Goal: Transaction & Acquisition: Obtain resource

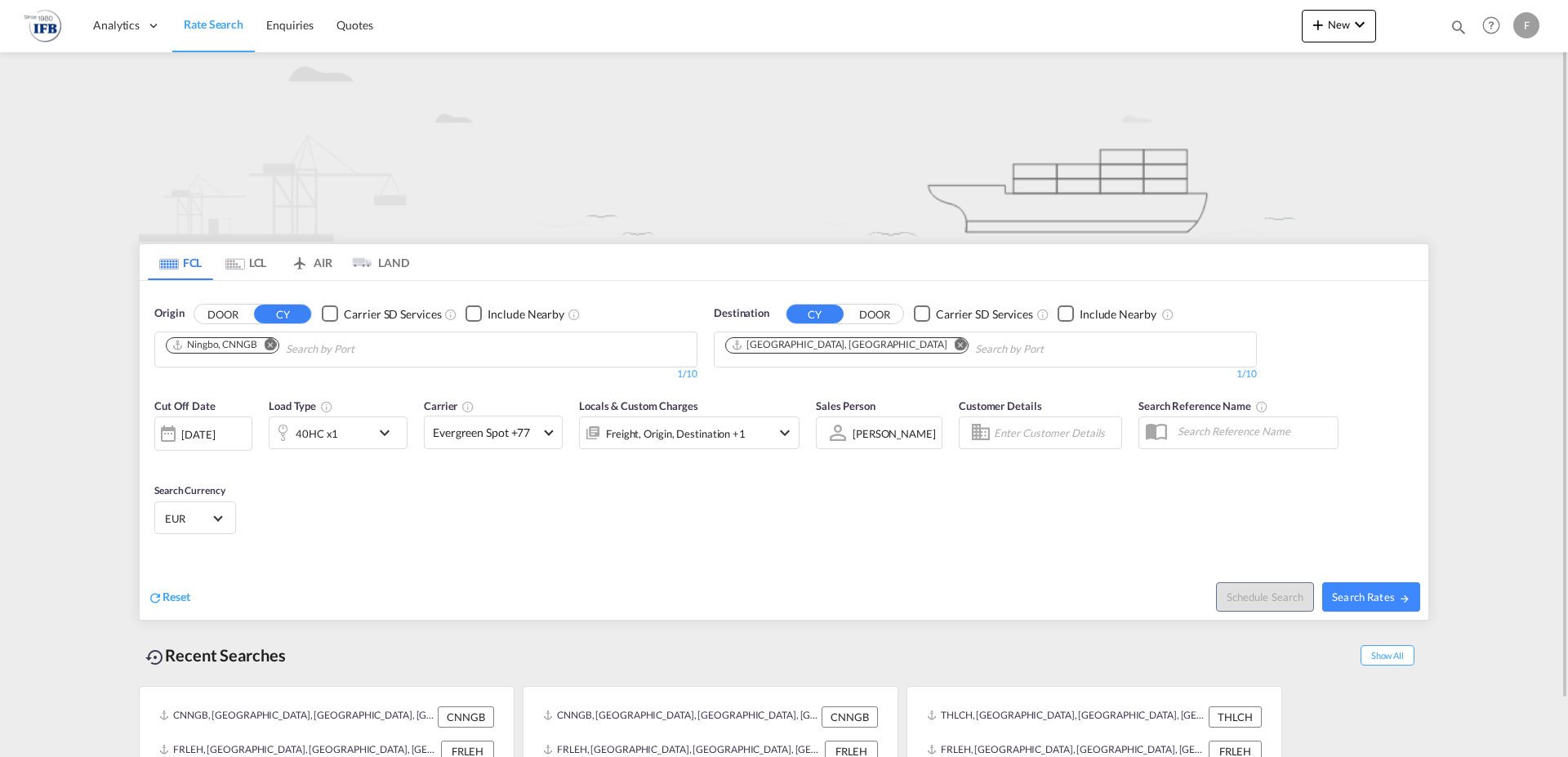
click at [273, 345] on md-icon "Remove" at bounding box center [271, 344] width 12 height 12
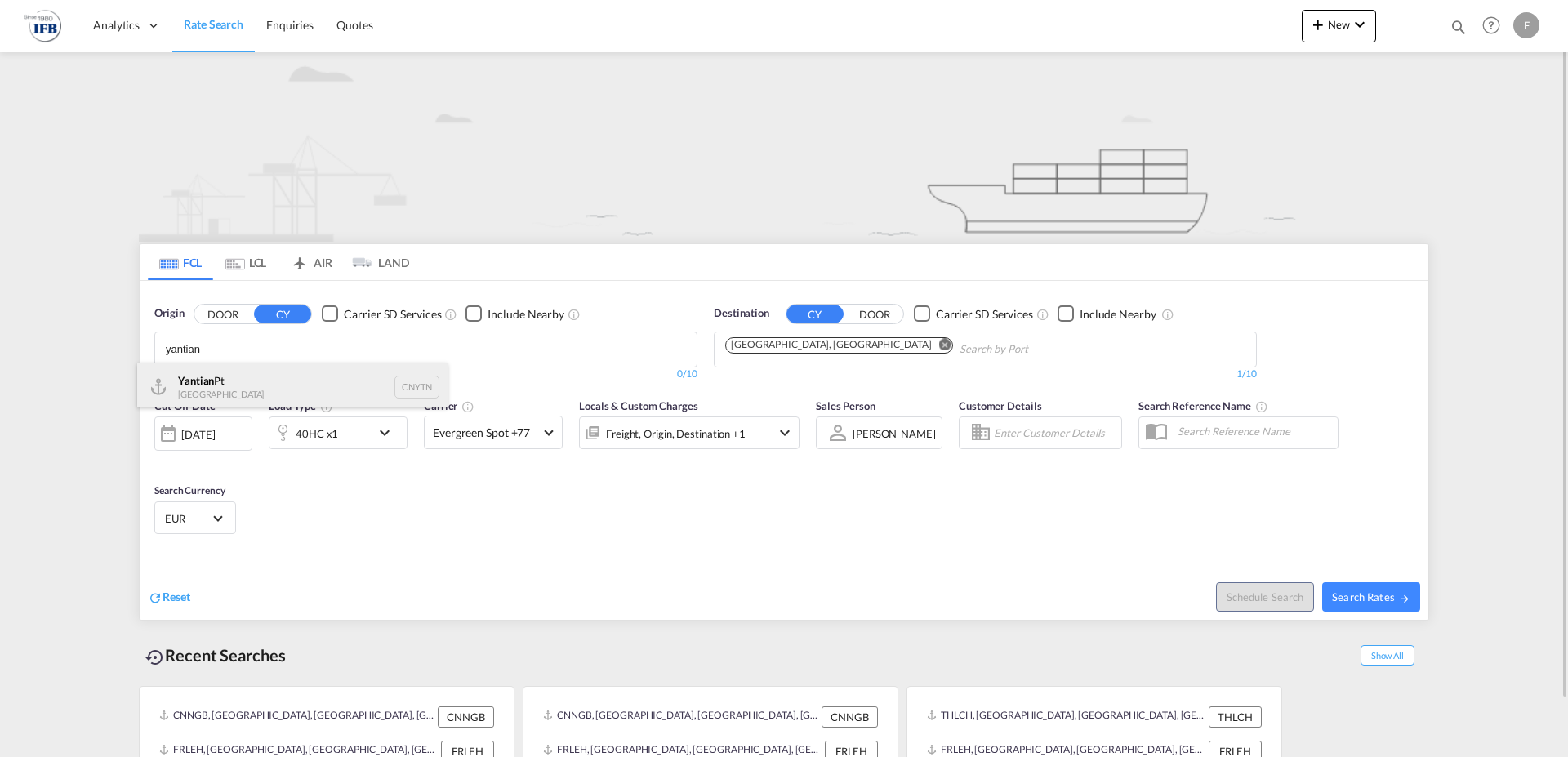
type input "yantian"
click at [246, 378] on div "Yantian Pt China CNYTN" at bounding box center [292, 387] width 311 height 49
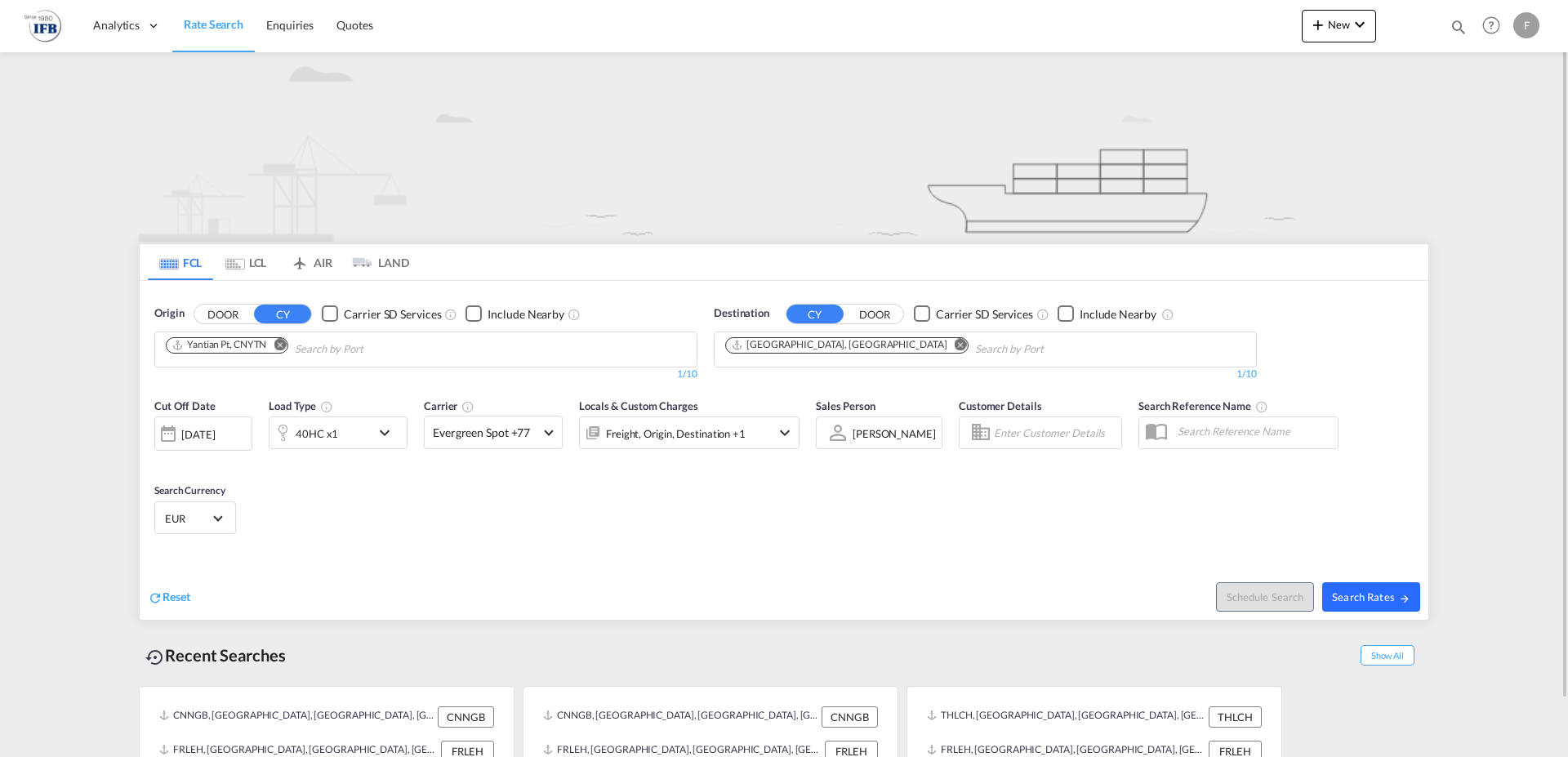
click at [1394, 597] on span "Search Rates" at bounding box center [1370, 596] width 78 height 13
type input "CNYTN to FRLEH / [DATE]"
click at [390, 435] on md-icon "icon-chevron-down" at bounding box center [389, 432] width 28 height 20
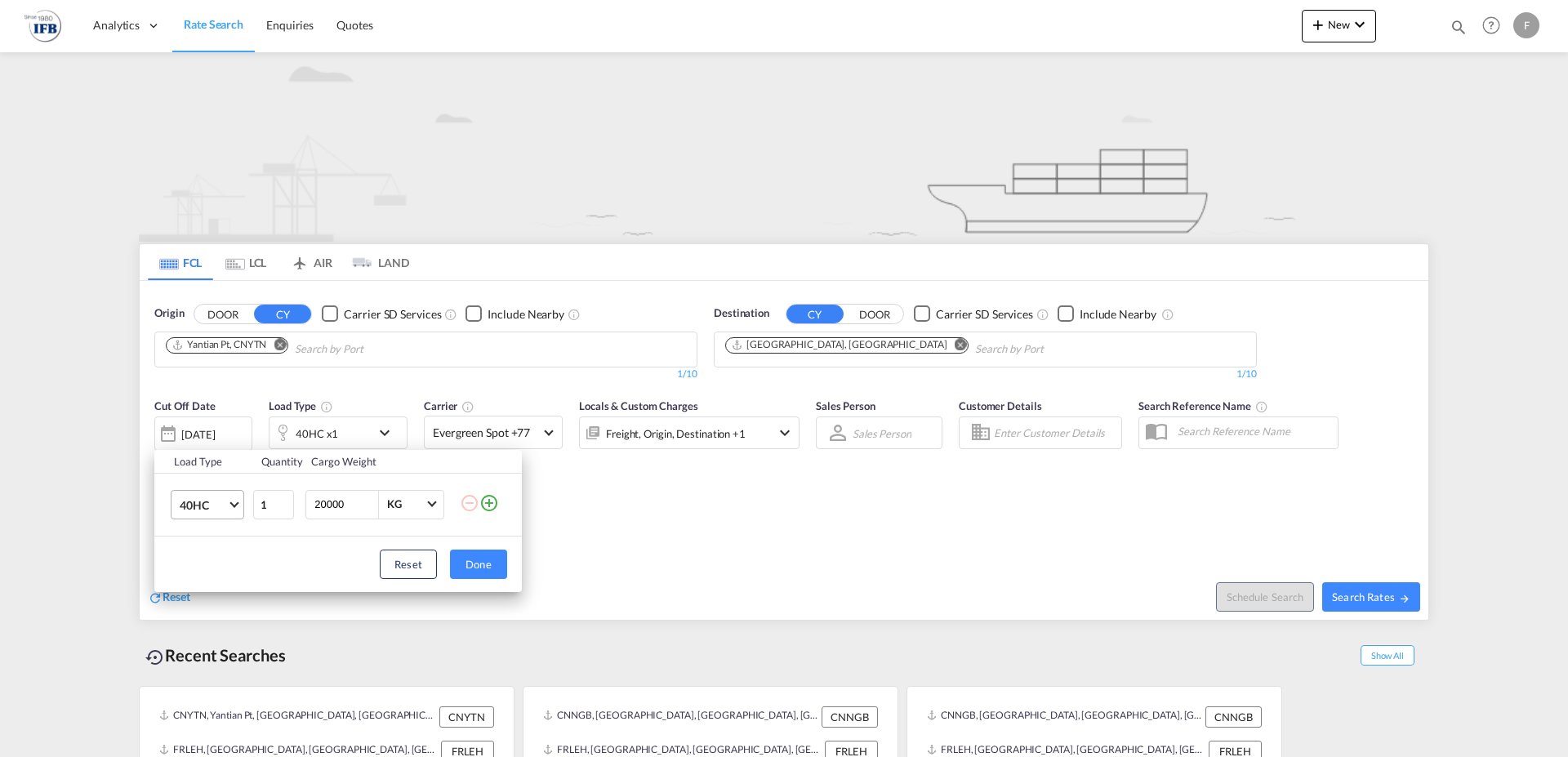
click at [242, 508] on md-select-value "40HC" at bounding box center [211, 505] width 65 height 28
click at [197, 425] on div "20GP" at bounding box center [193, 425] width 29 height 17
click at [472, 567] on button "Done" at bounding box center [479, 565] width 57 height 30
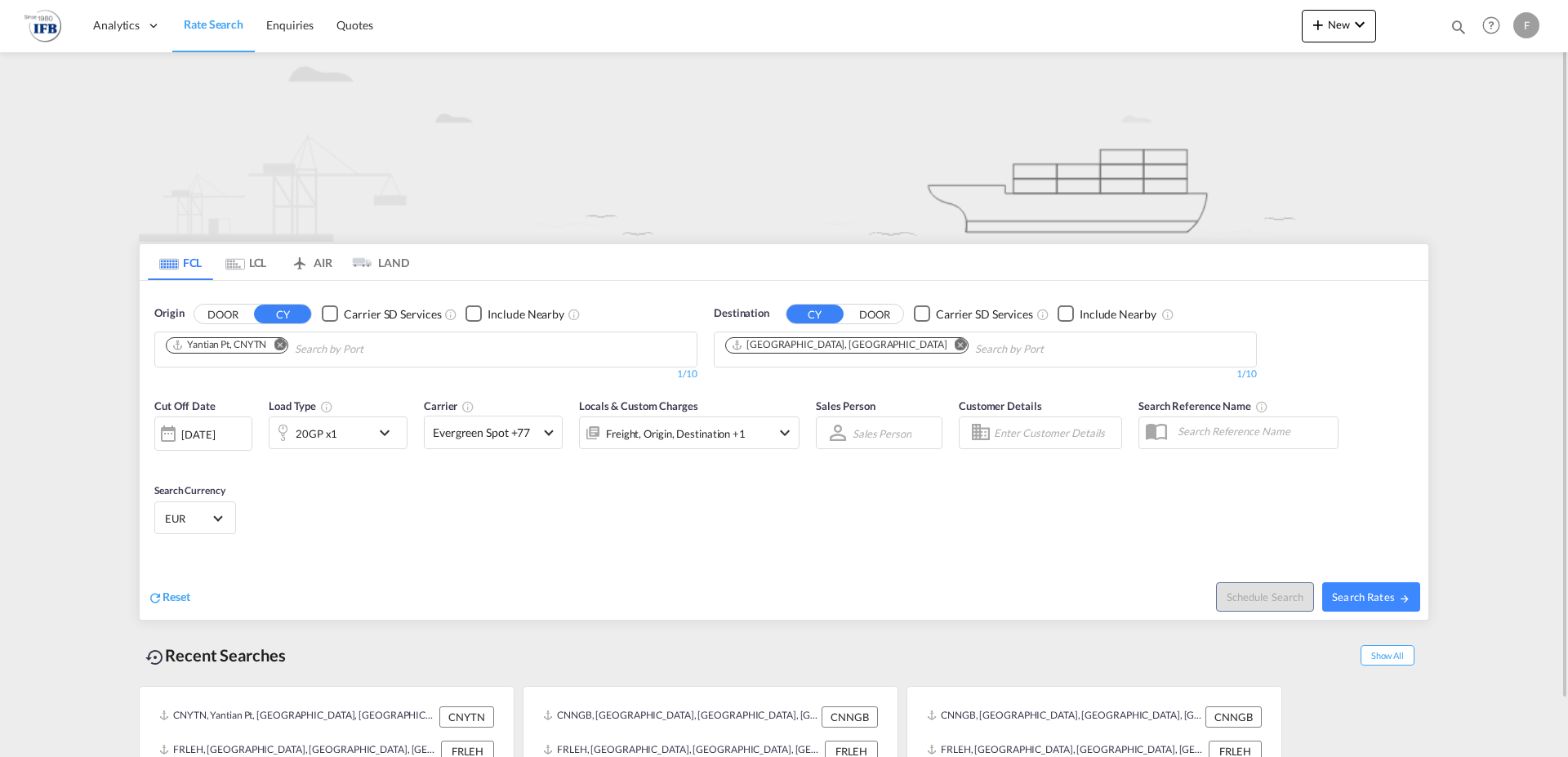
click at [1412, 613] on div "Schedule Search Search Rates" at bounding box center [1109, 588] width 640 height 63
click at [1398, 604] on button "Search Rates" at bounding box center [1370, 597] width 98 height 30
type input "CNYTN to FRLEH / [DATE]"
